Goal: Information Seeking & Learning: Learn about a topic

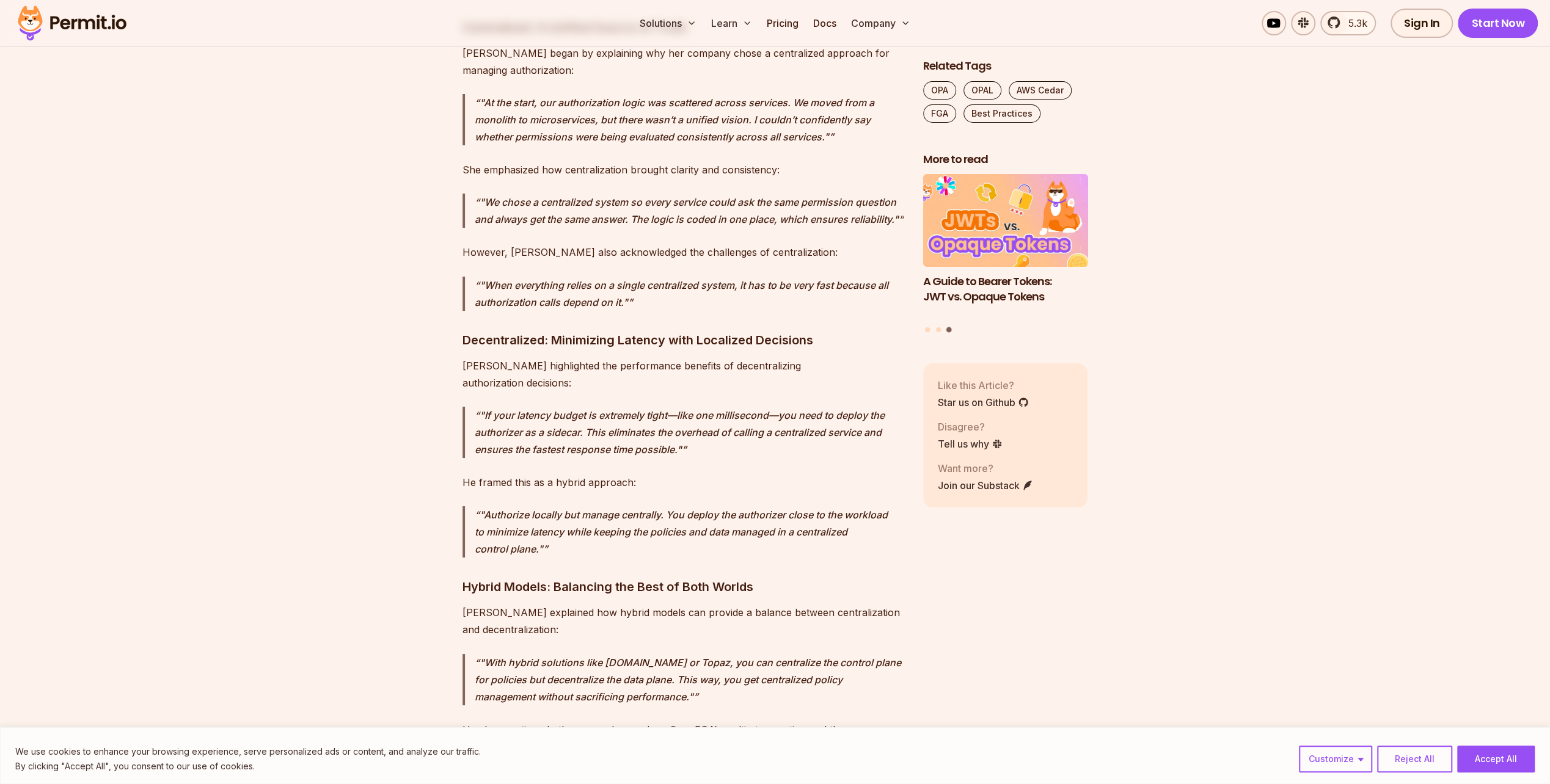
scroll to position [4641, 0]
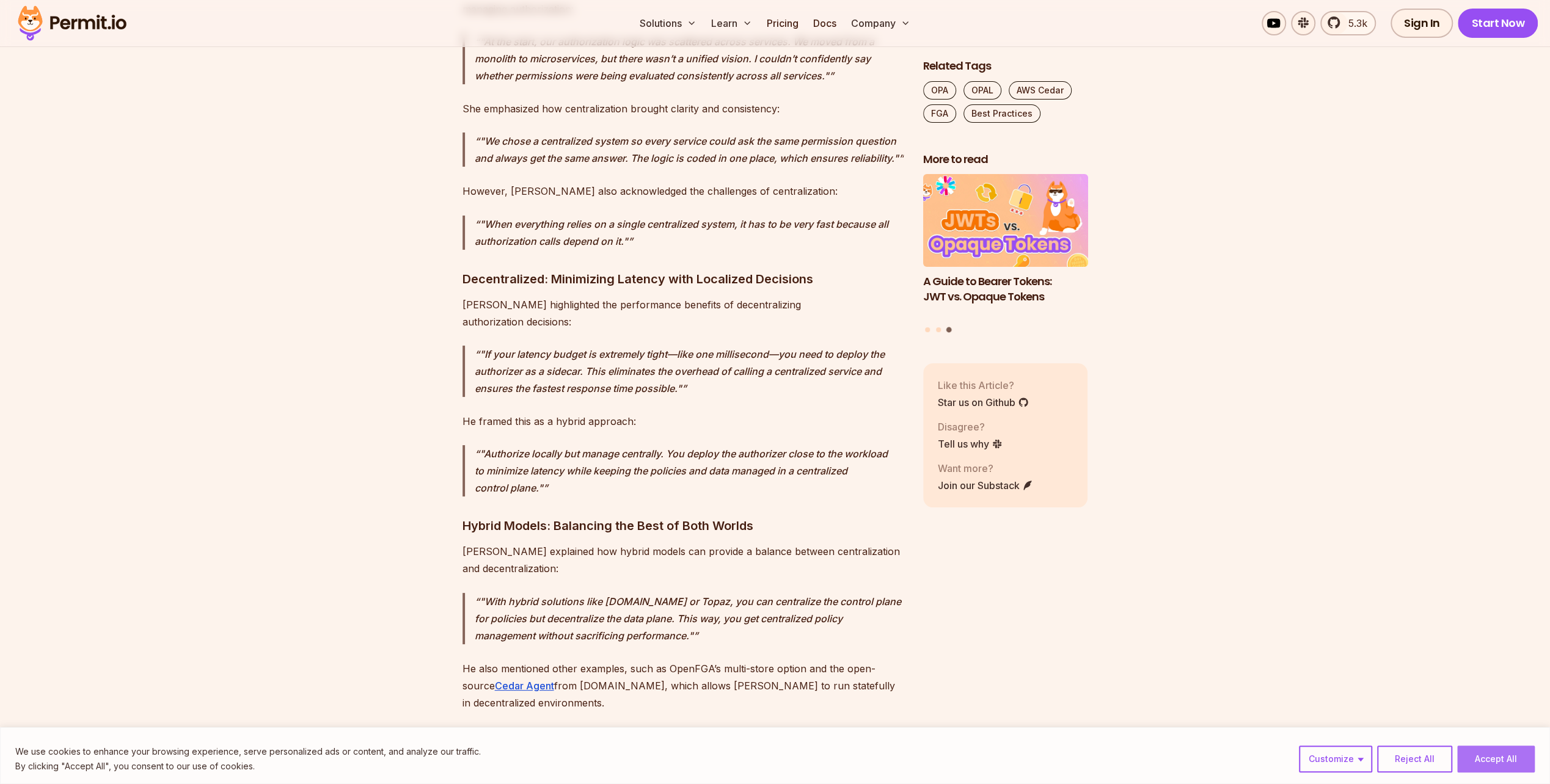
click at [1481, 759] on button "Accept All" at bounding box center [1496, 759] width 78 height 27
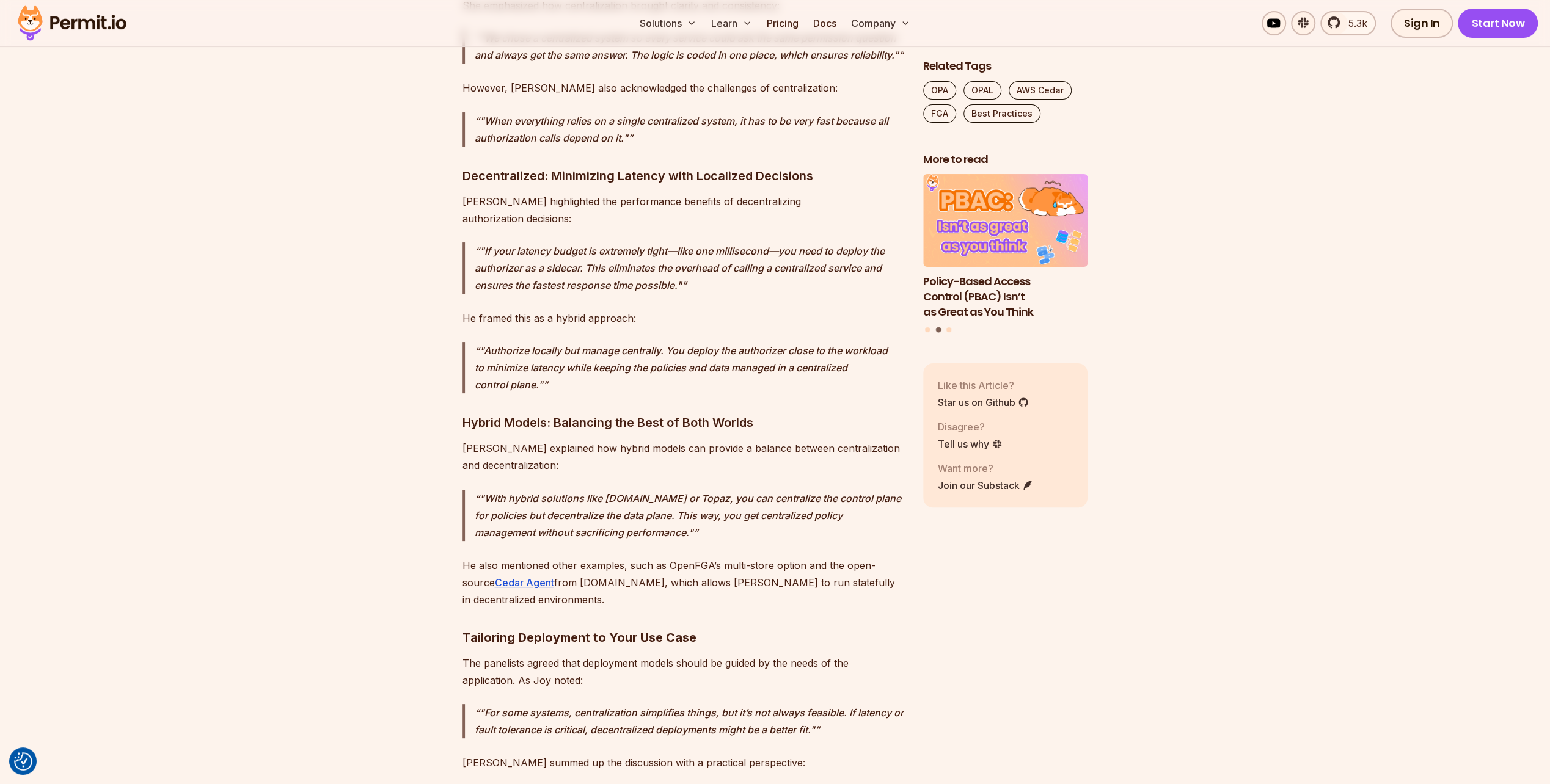
scroll to position [4763, 0]
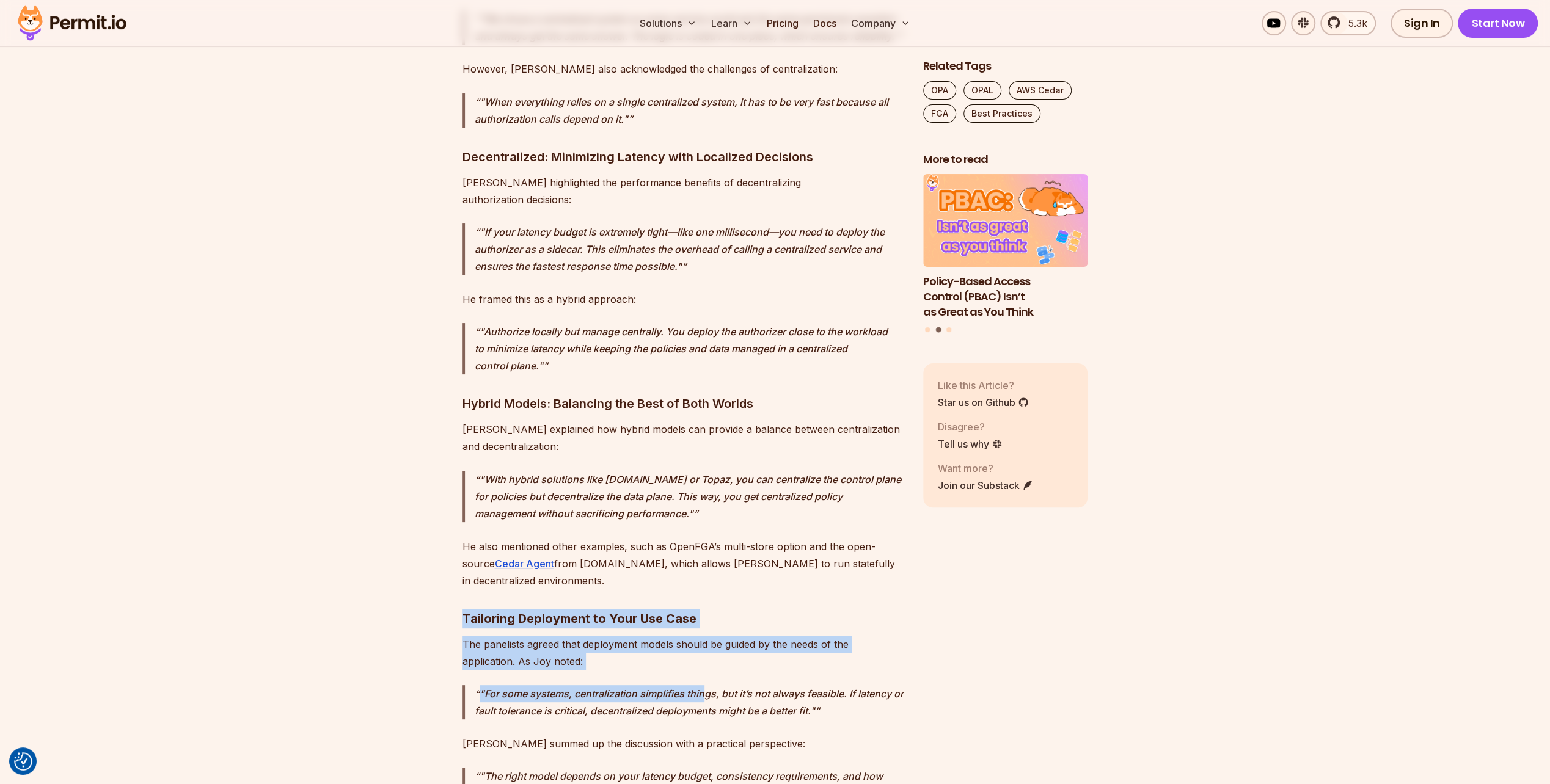
drag, startPoint x: 464, startPoint y: 480, endPoint x: 705, endPoint y: 534, distance: 247.0
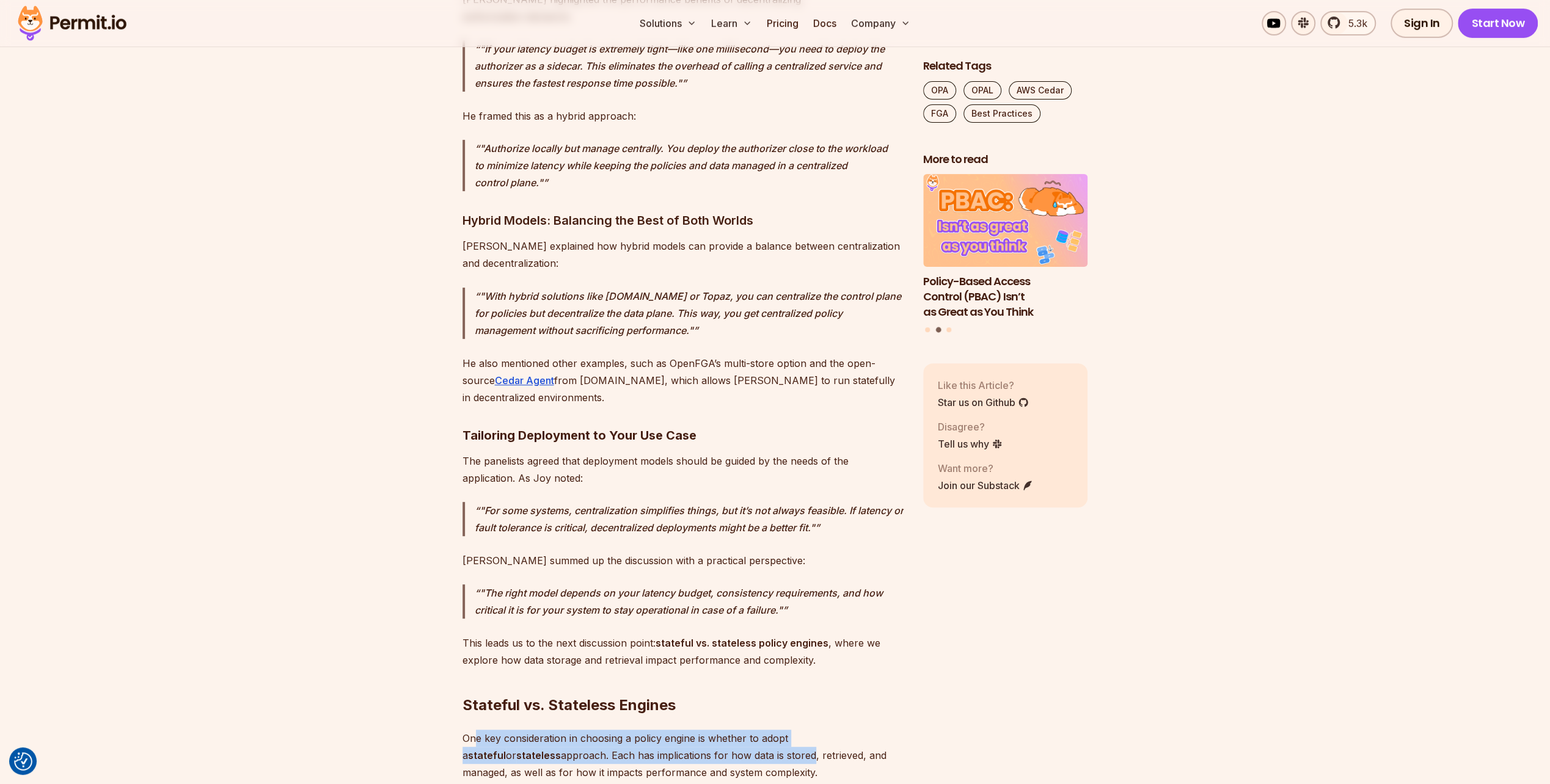
drag, startPoint x: 474, startPoint y: 593, endPoint x: 710, endPoint y: 615, distance: 237.0
click at [710, 730] on p "One key consideration in choosing a policy engine is whether to adopt a statefu…" at bounding box center [683, 755] width 441 height 52
click at [650, 730] on p "One key consideration in choosing a policy engine is whether to adopt a statefu…" at bounding box center [683, 755] width 441 height 52
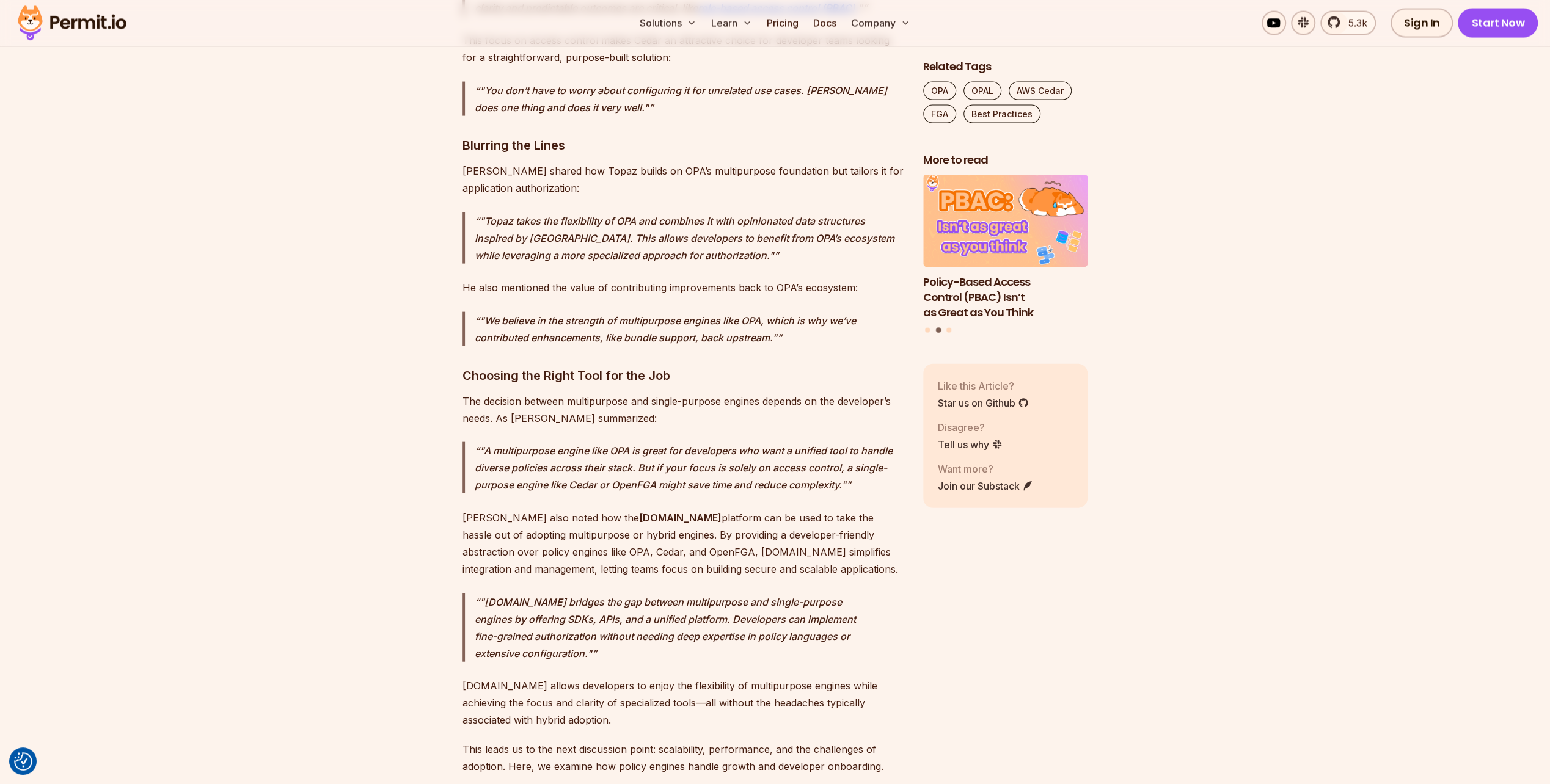
scroll to position [7267, 0]
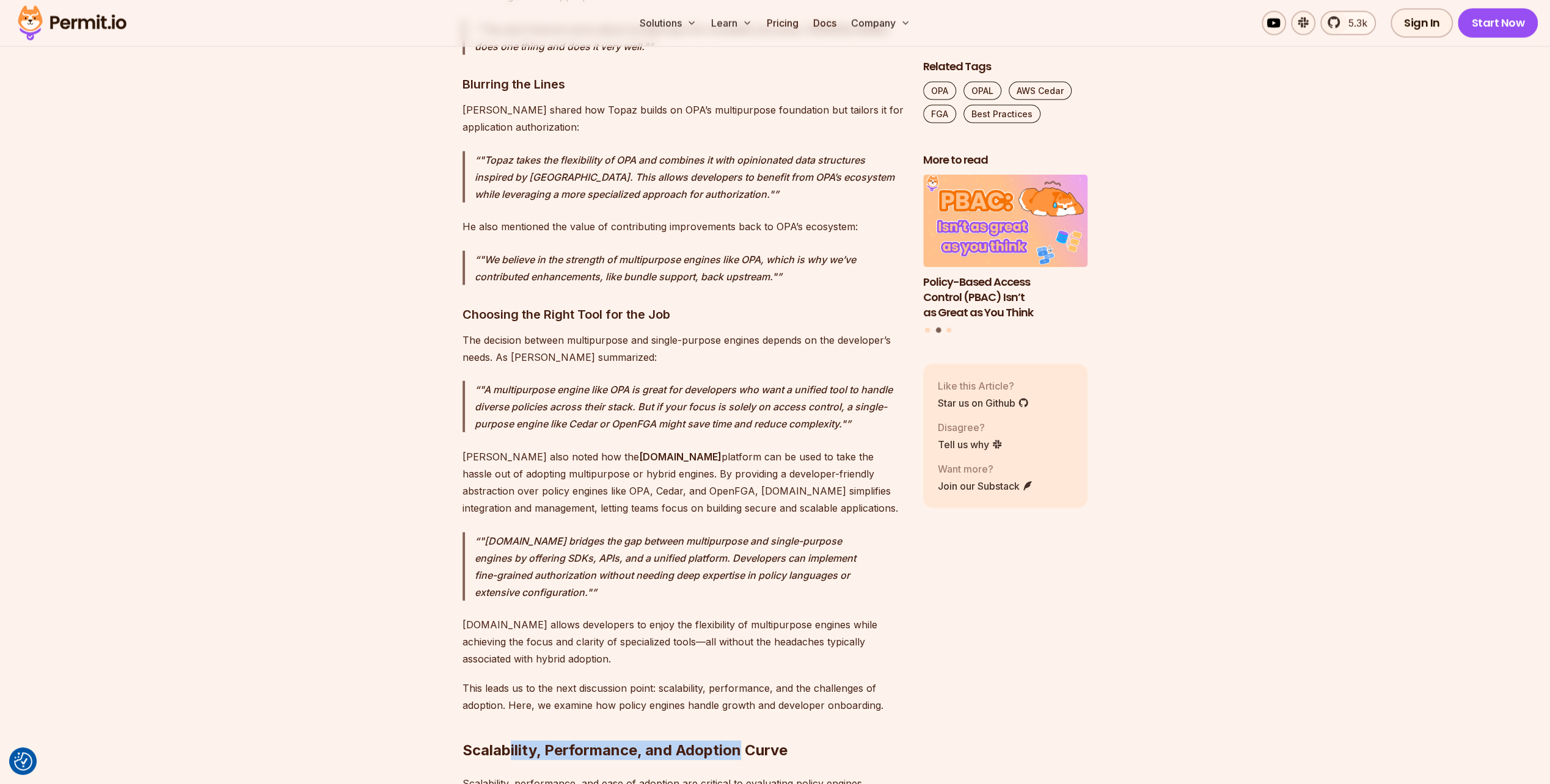
drag, startPoint x: 511, startPoint y: 559, endPoint x: 741, endPoint y: 563, distance: 230.0
click at [741, 692] on h2 "Scalability, Performance, and Adoption Curve" at bounding box center [683, 726] width 441 height 69
drag, startPoint x: 741, startPoint y: 563, endPoint x: 758, endPoint y: 560, distance: 17.3
click at [741, 692] on h2 "Scalability, Performance, and Adoption Curve" at bounding box center [683, 726] width 441 height 69
drag, startPoint x: 770, startPoint y: 559, endPoint x: 575, endPoint y: 564, distance: 195.1
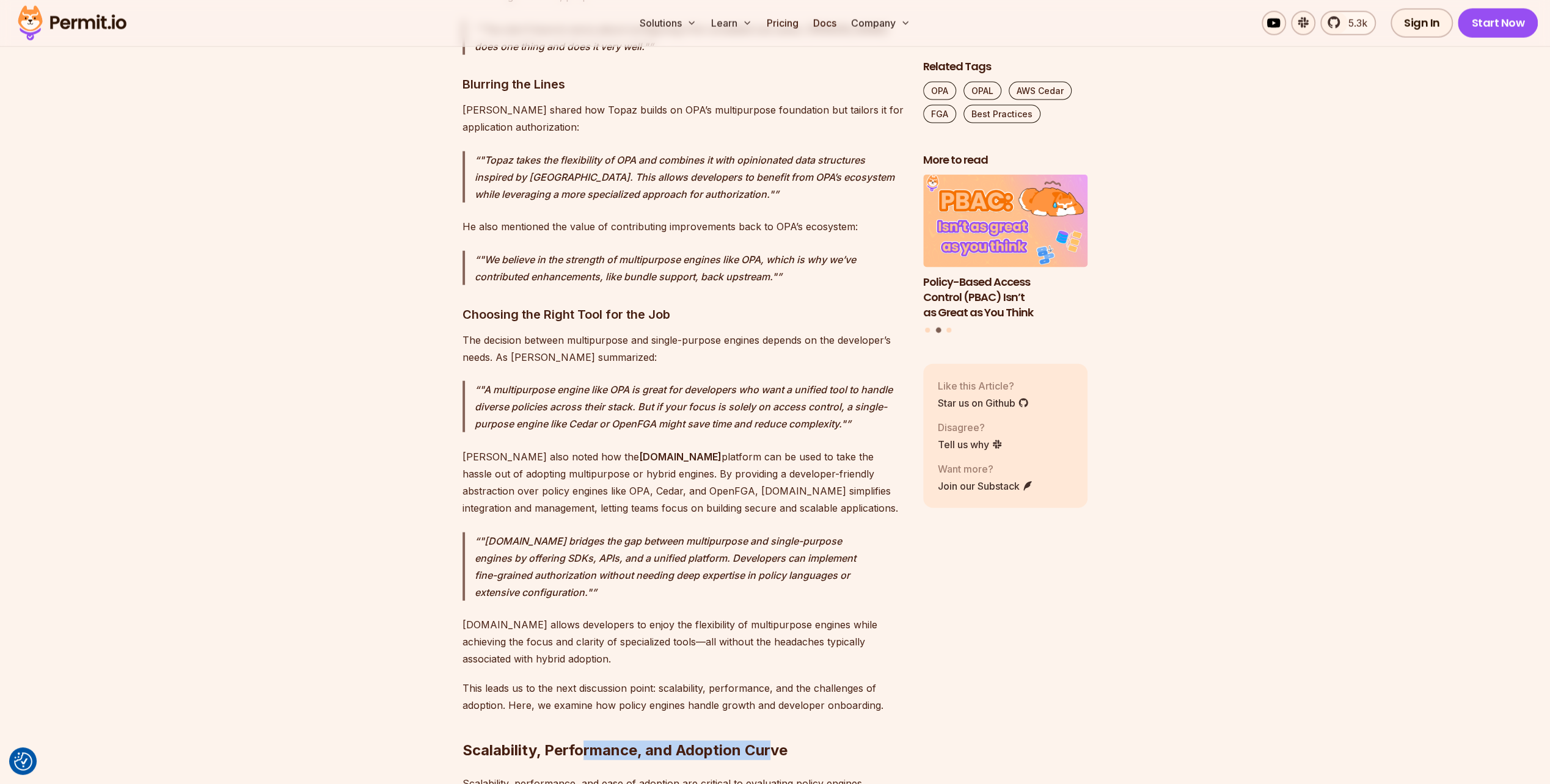
click at [578, 692] on h2 "Scalability, Performance, and Adoption Curve" at bounding box center [683, 726] width 441 height 69
click at [575, 692] on h2 "Scalability, Performance, and Adoption Curve" at bounding box center [683, 726] width 441 height 69
drag, startPoint x: 547, startPoint y: 615, endPoint x: 638, endPoint y: 624, distance: 91.4
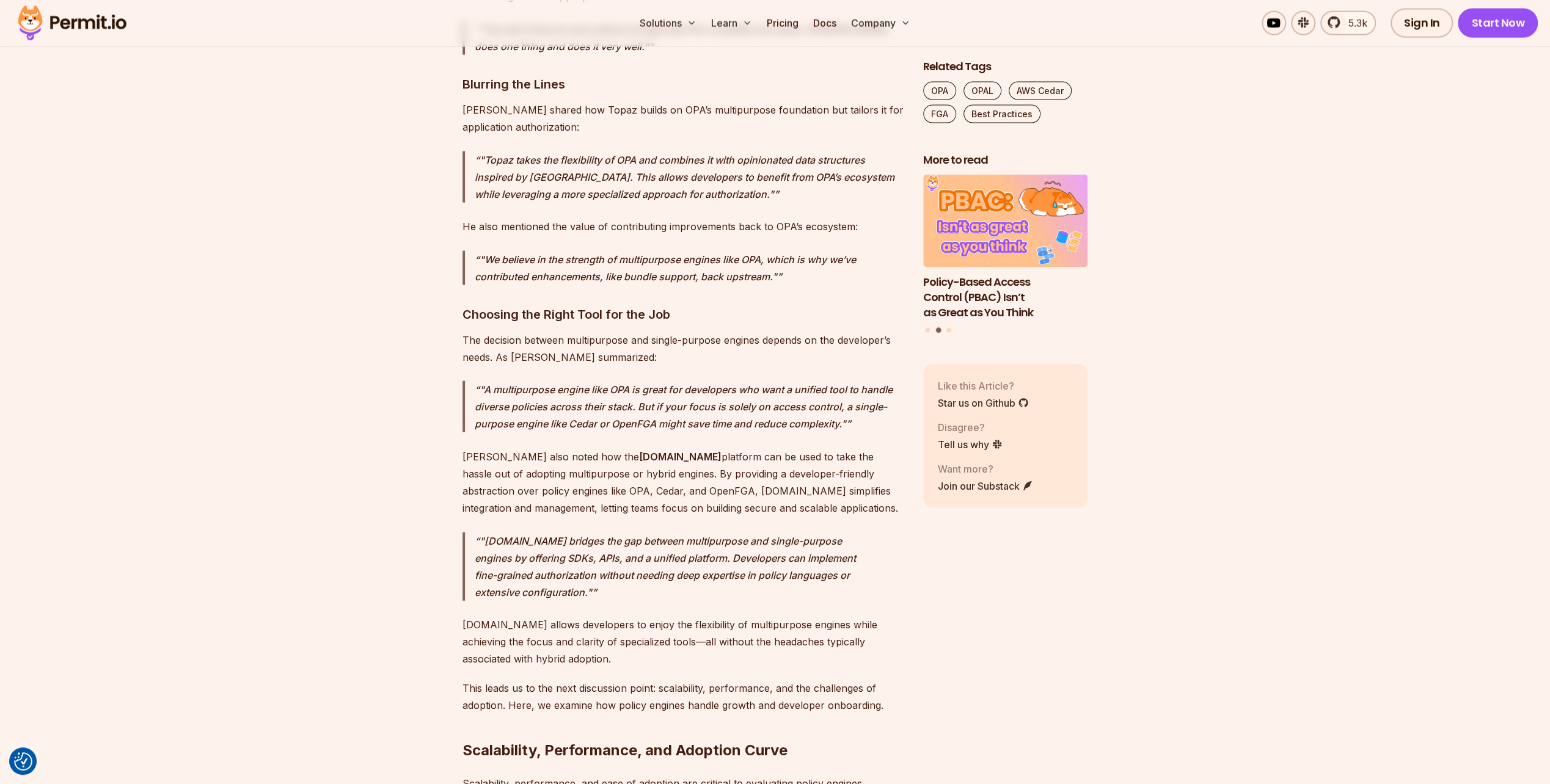
drag, startPoint x: 638, startPoint y: 624, endPoint x: 662, endPoint y: 626, distance: 24.1
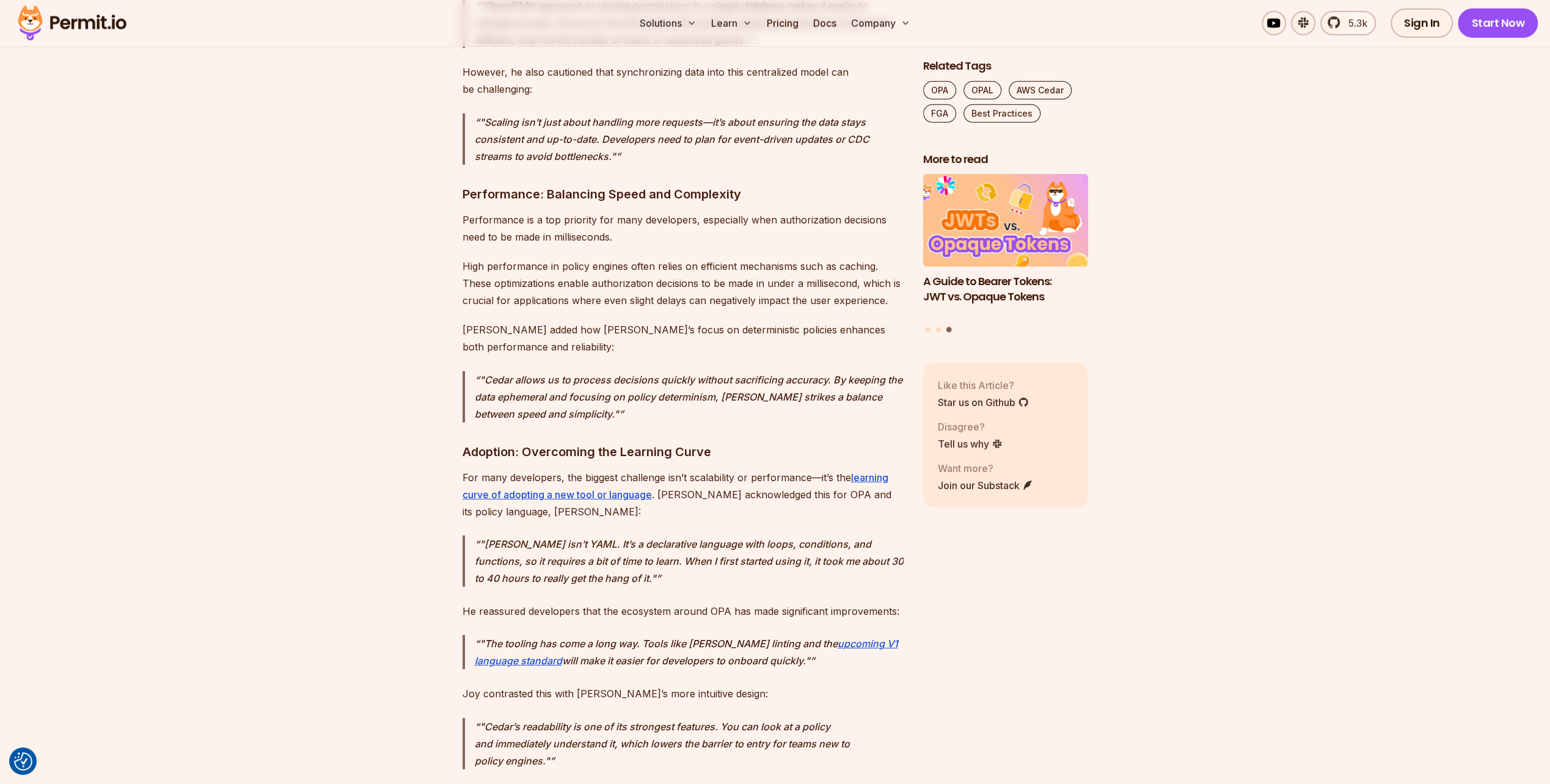
scroll to position [8305, 0]
